Goal: Task Accomplishment & Management: Manage account settings

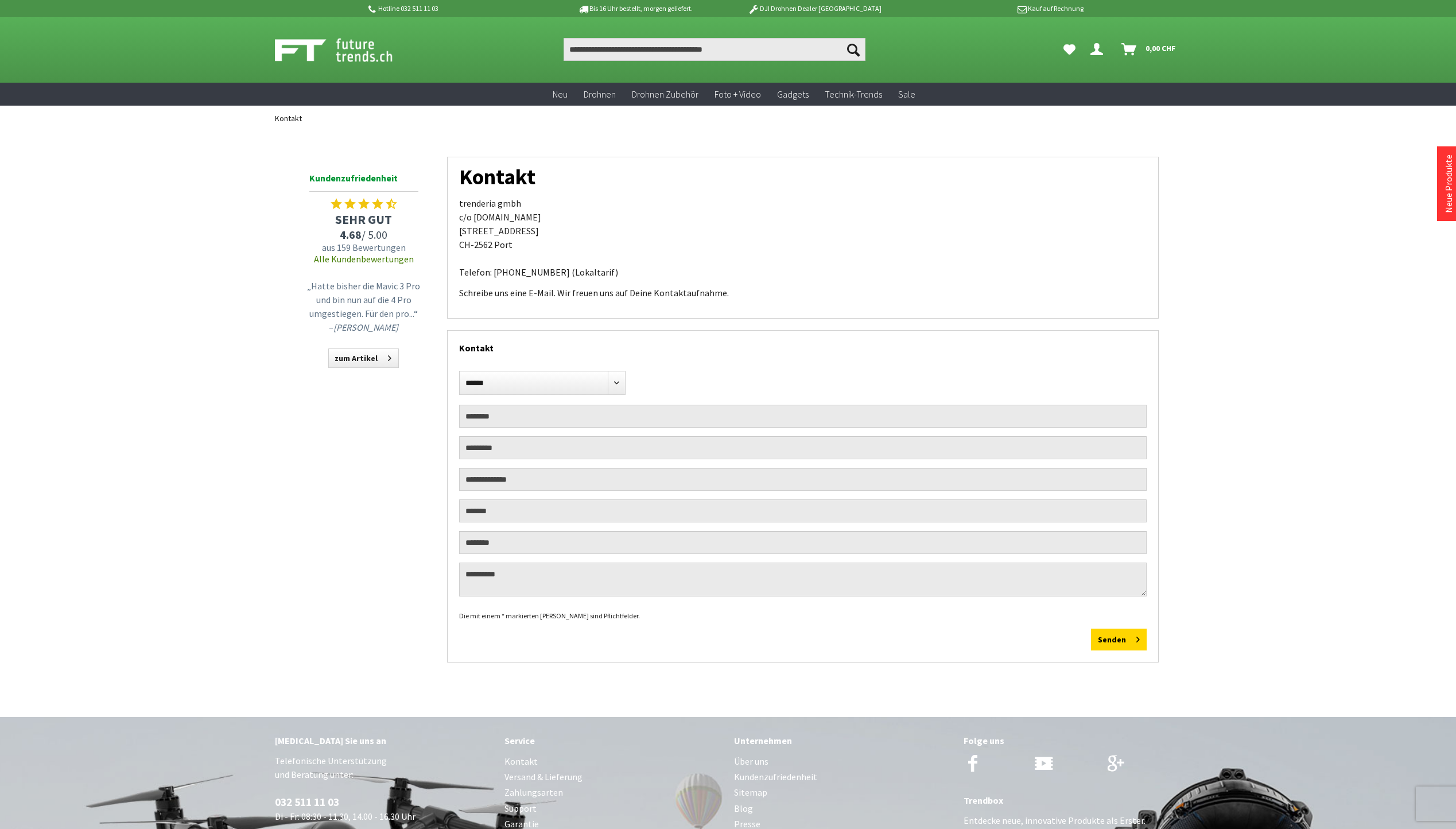
click at [1098, 49] on icon "Dein Konto" at bounding box center [1097, 45] width 12 height 9
click at [1045, 120] on link "Anmelden" at bounding box center [1052, 120] width 85 height 23
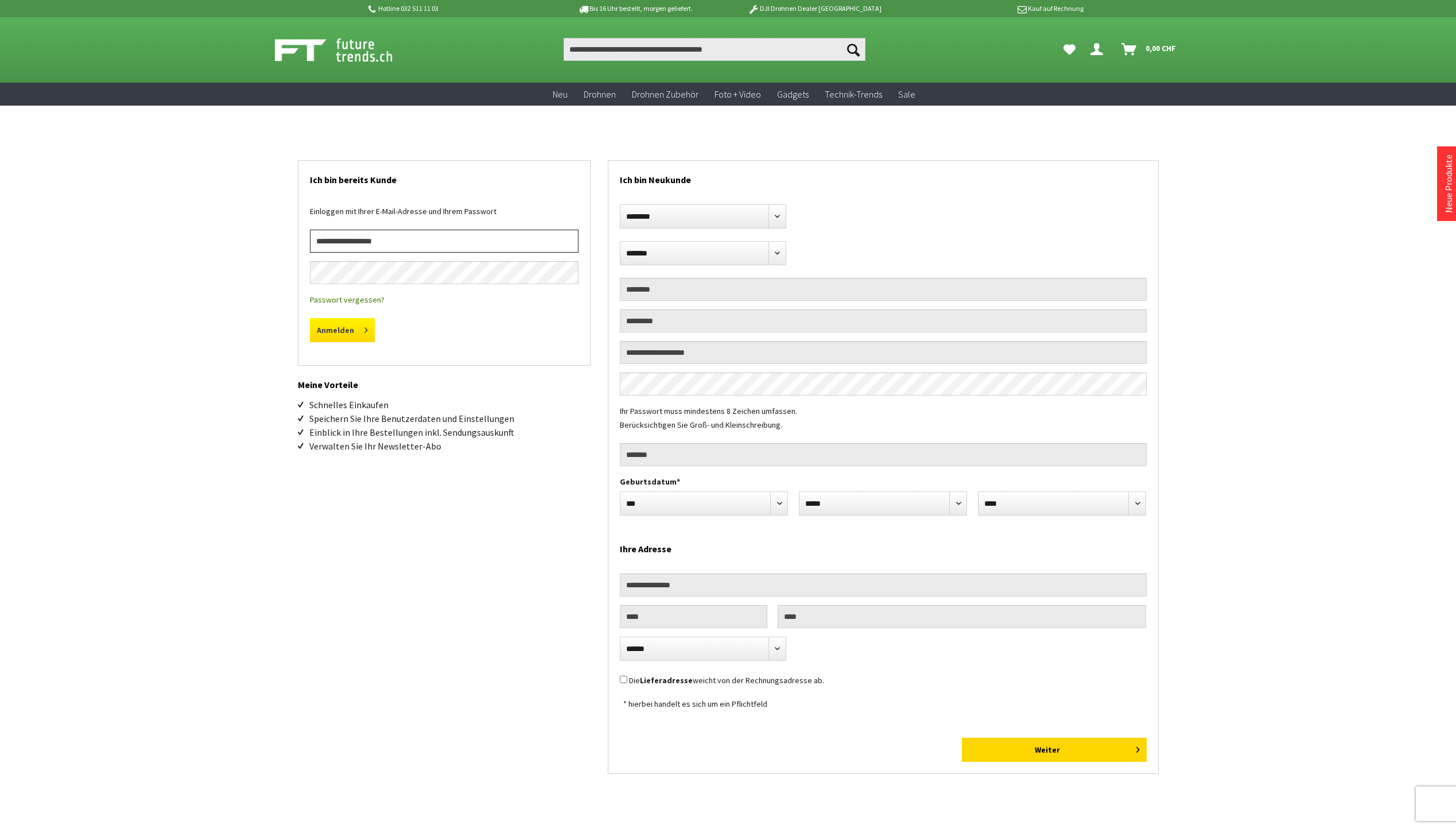
type input "**********"
click at [326, 331] on button "Anmelden" at bounding box center [342, 330] width 65 height 24
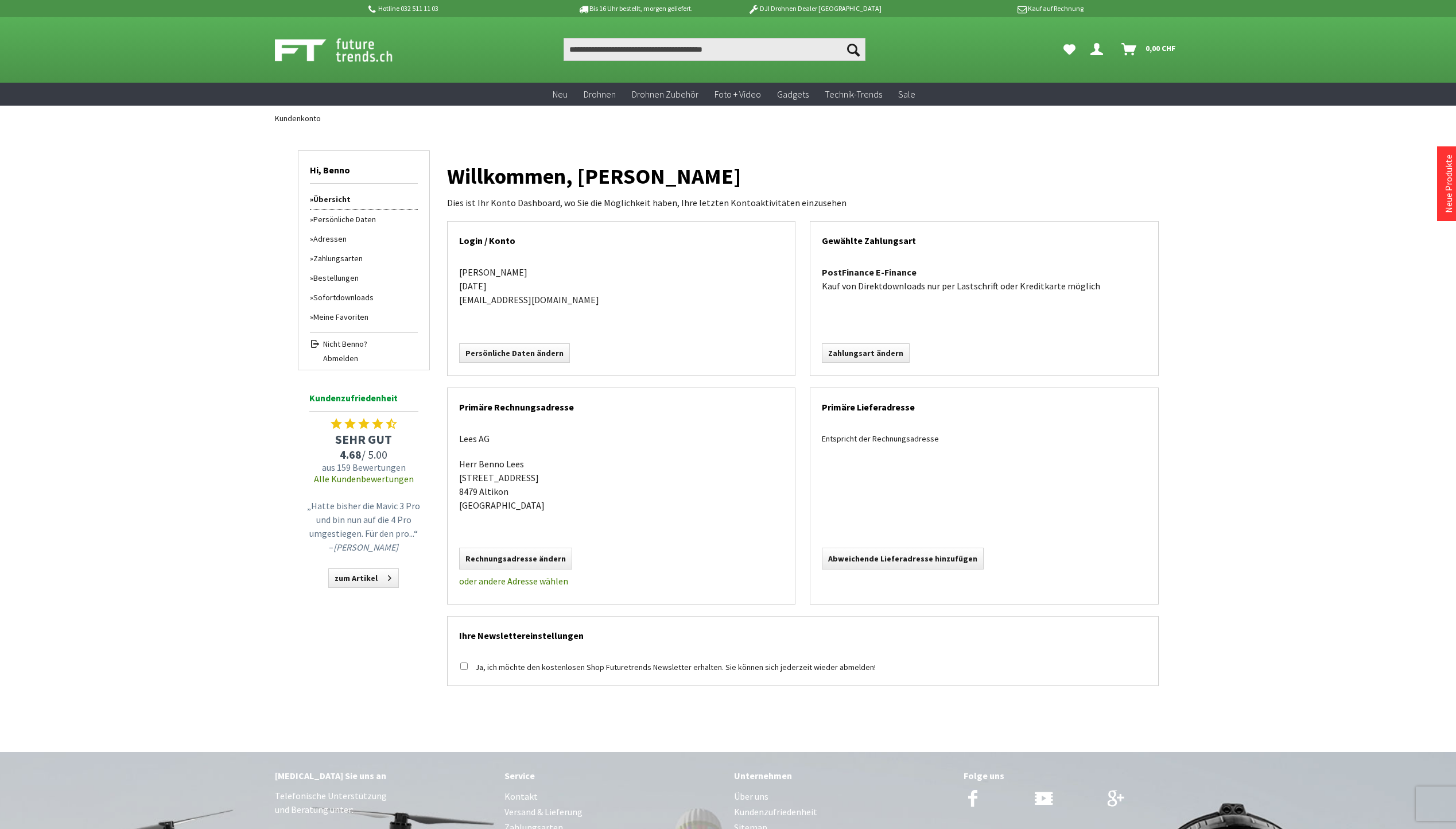
click at [350, 276] on link "Bestellungen" at bounding box center [363, 278] width 108 height 19
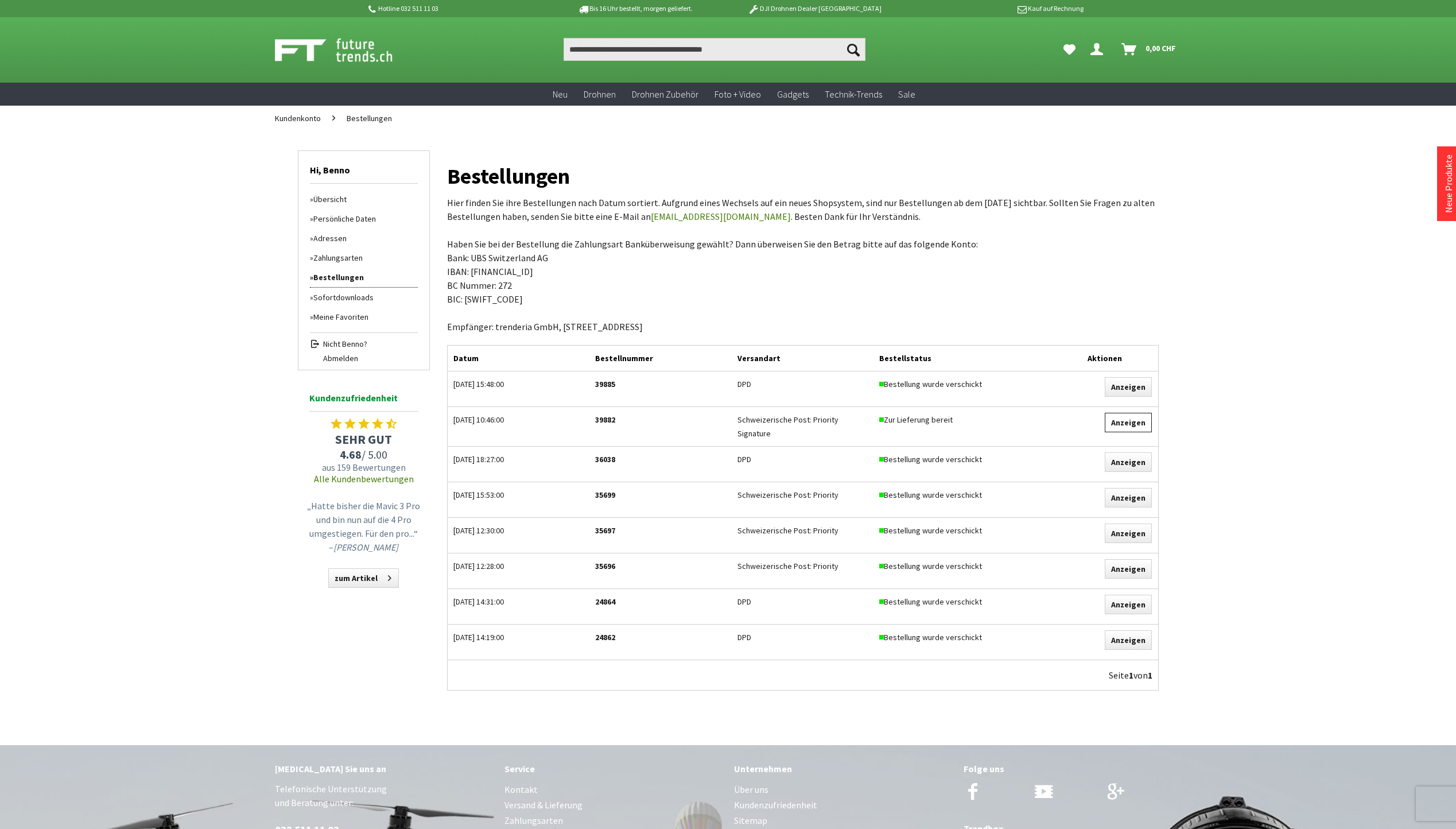
click at [1130, 424] on link "Anzeigen" at bounding box center [1129, 422] width 47 height 19
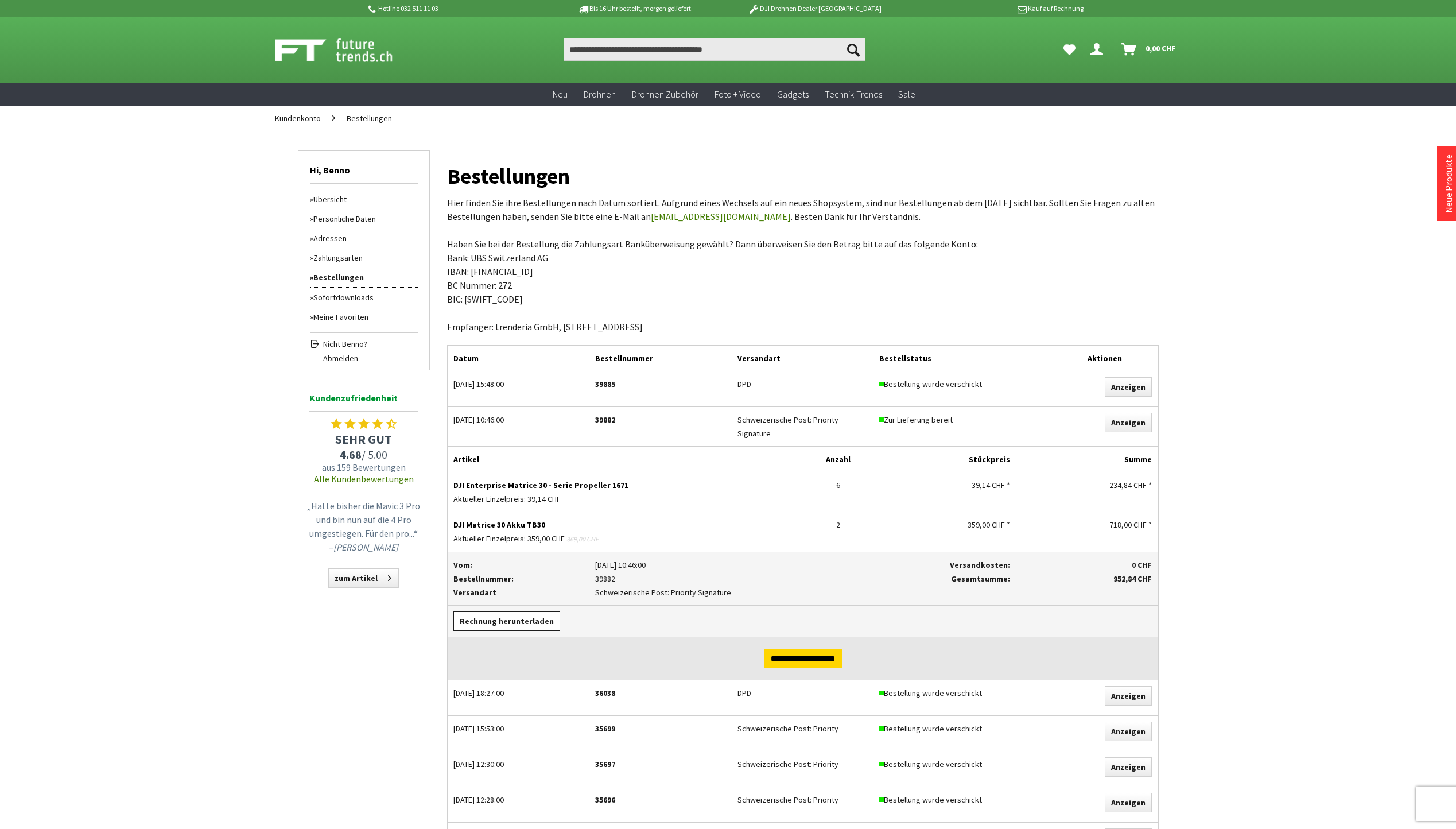
click at [489, 616] on link "Rechnung herunterladen" at bounding box center [507, 621] width 107 height 19
click at [1131, 385] on link "Anzeigen" at bounding box center [1129, 387] width 47 height 19
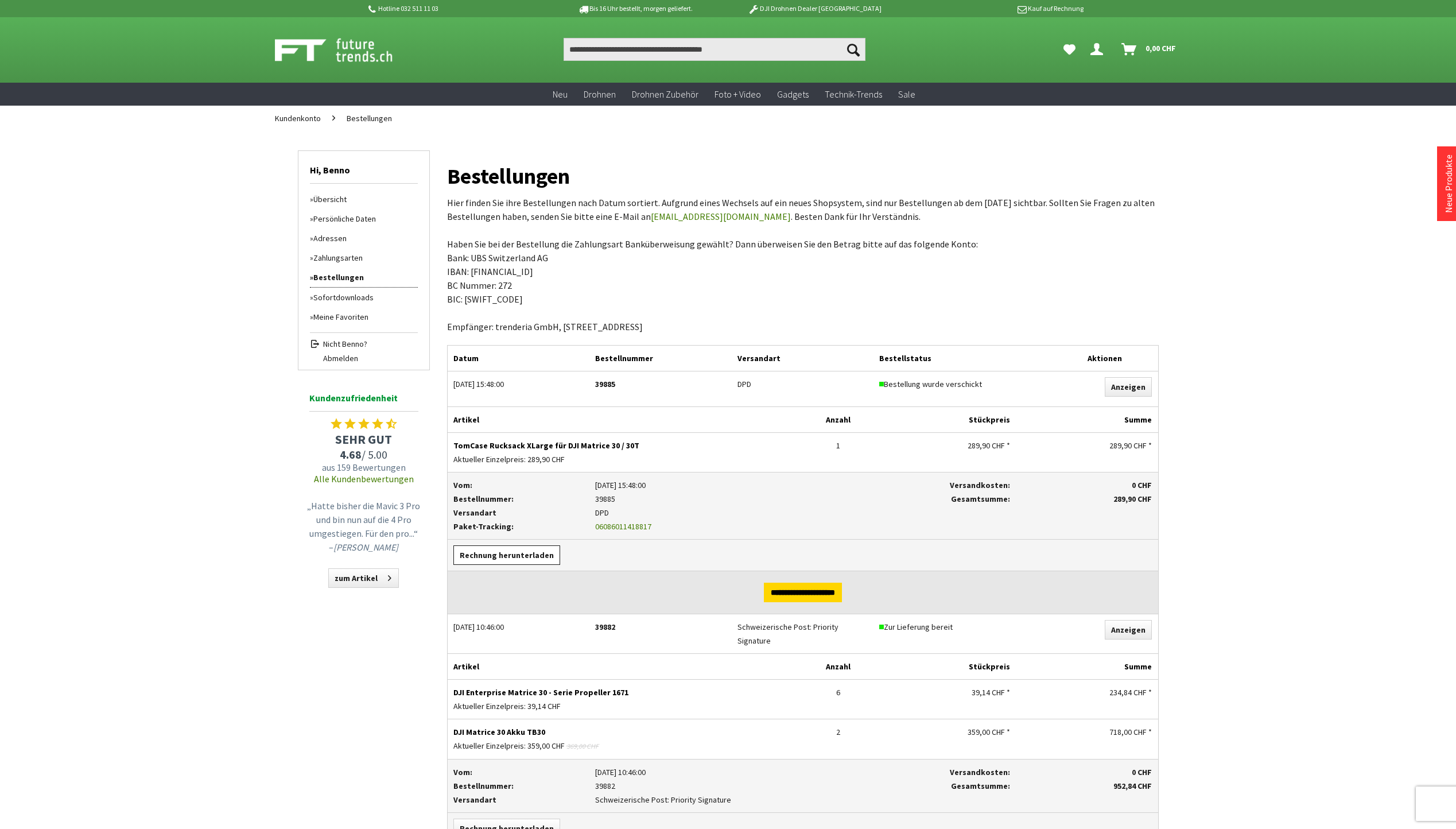
click at [519, 559] on link "Rechnung herunterladen" at bounding box center [507, 555] width 107 height 19
click at [1301, 605] on div "Hotline 032 511 11 03 Bis 16 Uhr bestellt, morgen geliefert. DJI Drohnen Dealer…" at bounding box center [728, 764] width 1456 height 1528
click at [341, 359] on span "Abmelden" at bounding box center [370, 358] width 95 height 11
